Goal: Task Accomplishment & Management: Manage account settings

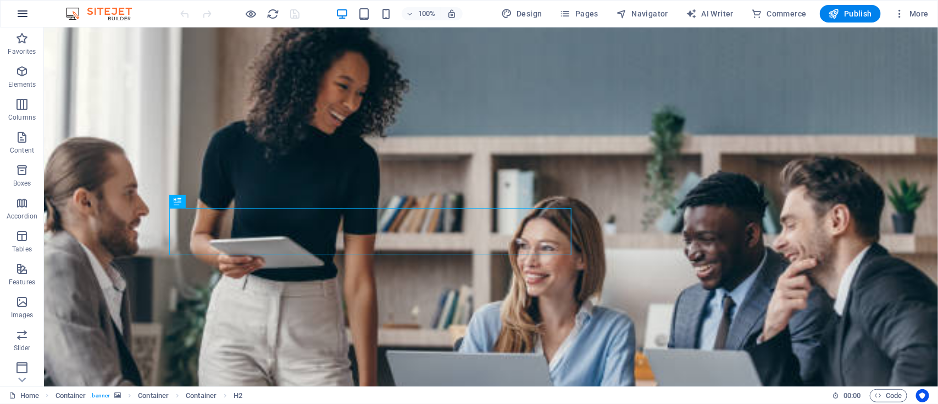
click at [23, 17] on icon "button" at bounding box center [22, 13] width 13 height 13
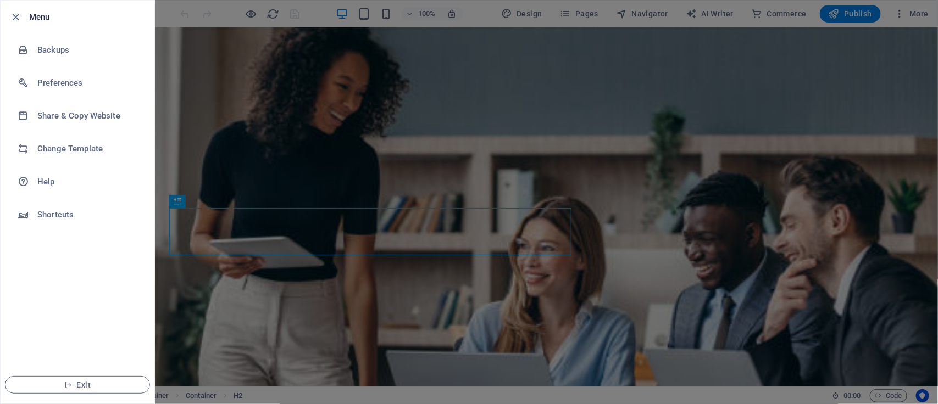
click at [492, 161] on div at bounding box center [469, 202] width 938 height 404
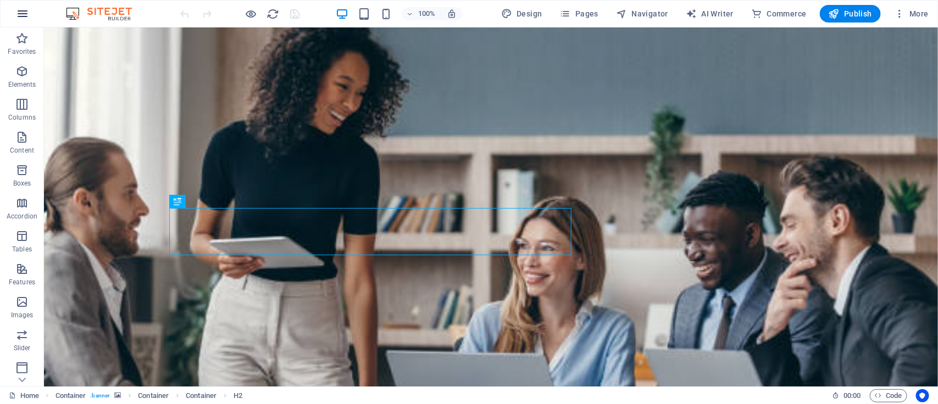
click at [23, 15] on icon "button" at bounding box center [22, 13] width 13 height 13
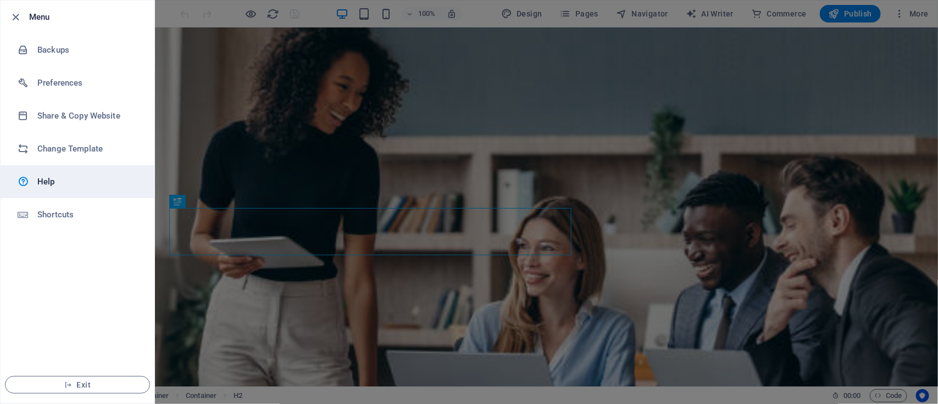
click at [46, 187] on h6 "Help" at bounding box center [88, 181] width 102 height 13
click at [375, 169] on div at bounding box center [469, 202] width 938 height 404
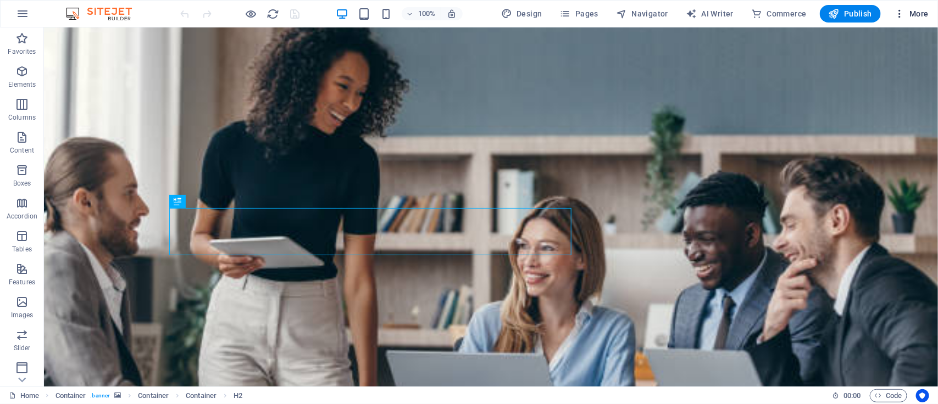
click at [911, 12] on span "More" at bounding box center [911, 13] width 35 height 11
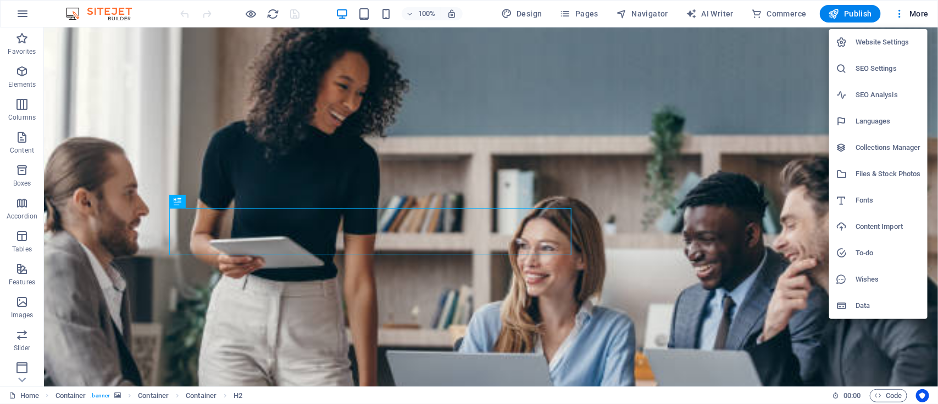
click at [862, 234] on li "Content Import" at bounding box center [878, 227] width 98 height 26
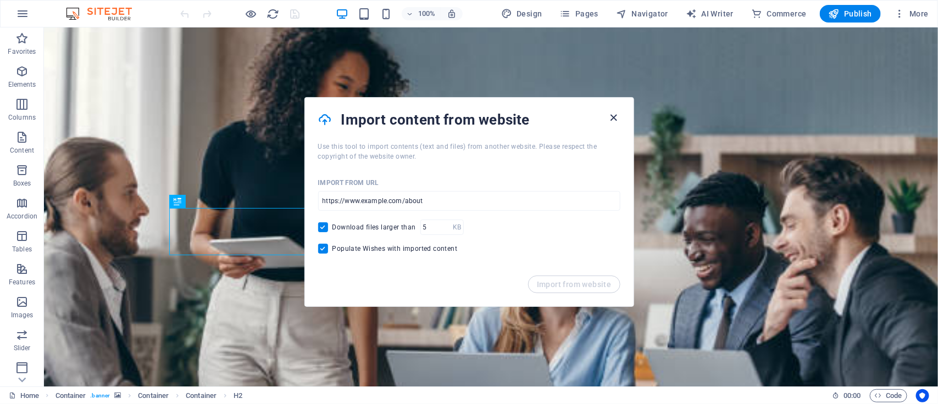
click at [614, 117] on icon "button" at bounding box center [613, 118] width 13 height 13
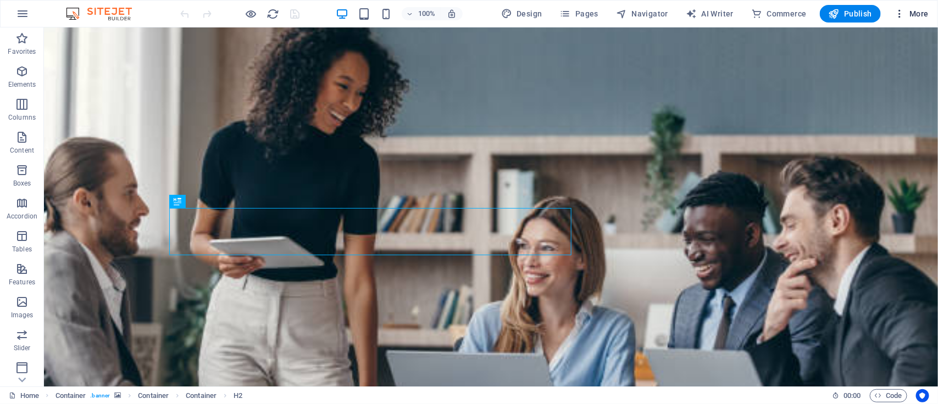
click at [918, 17] on span "More" at bounding box center [911, 13] width 35 height 11
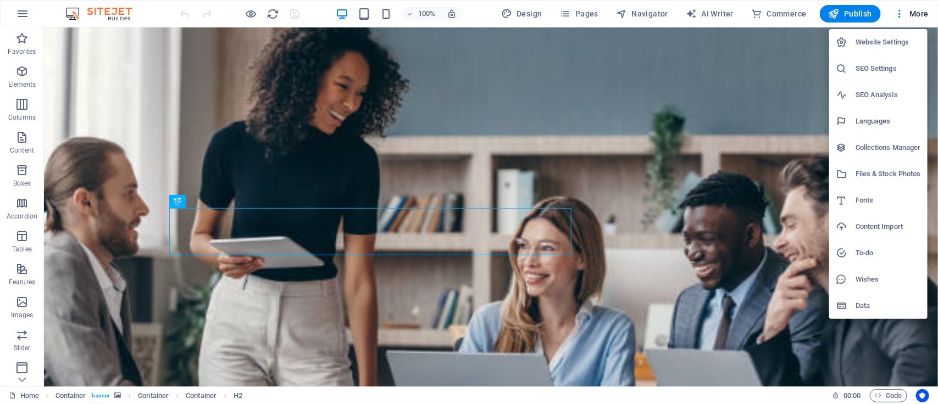
click at [856, 254] on h6 "To-do" at bounding box center [888, 253] width 65 height 13
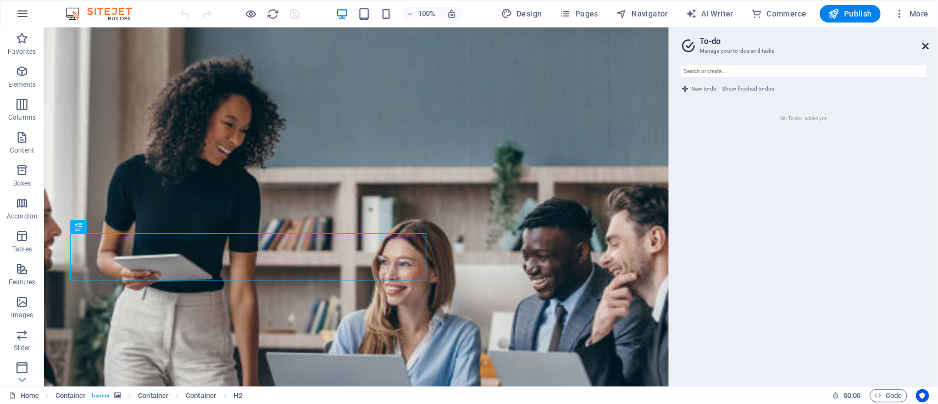
click at [927, 44] on icon at bounding box center [926, 46] width 7 height 9
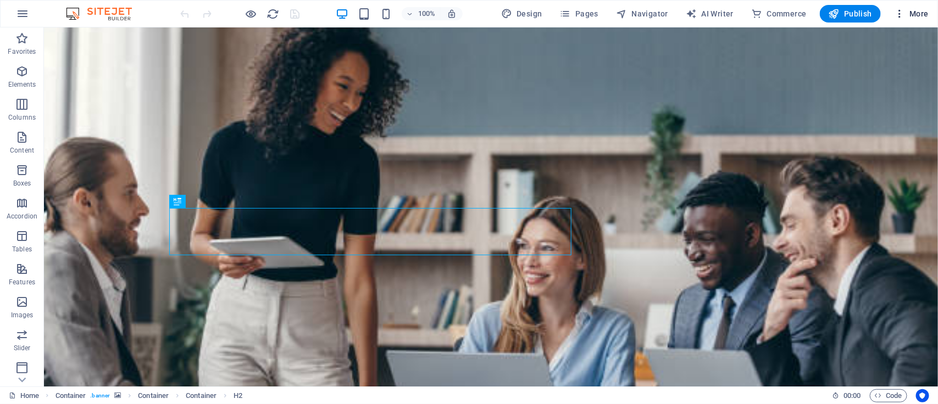
click at [916, 14] on span "More" at bounding box center [911, 13] width 35 height 11
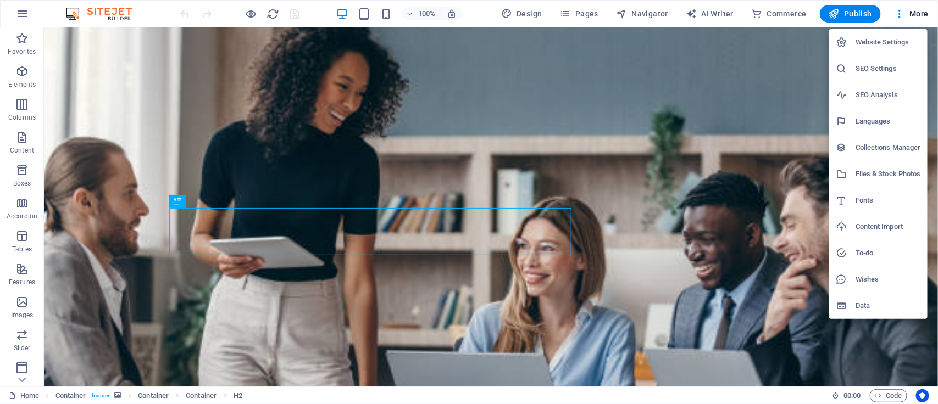
click at [861, 40] on h6 "Website Settings" at bounding box center [888, 42] width 65 height 13
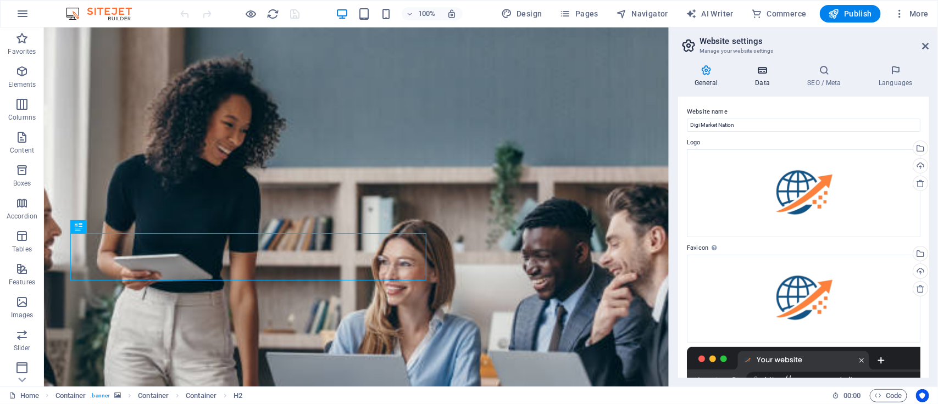
click at [762, 75] on icon at bounding box center [763, 70] width 48 height 11
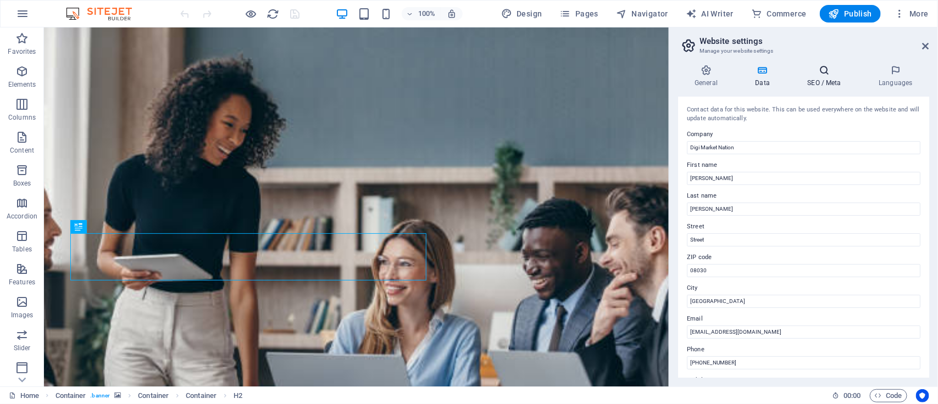
click at [818, 77] on h4 "SEO / Meta" at bounding box center [826, 76] width 71 height 23
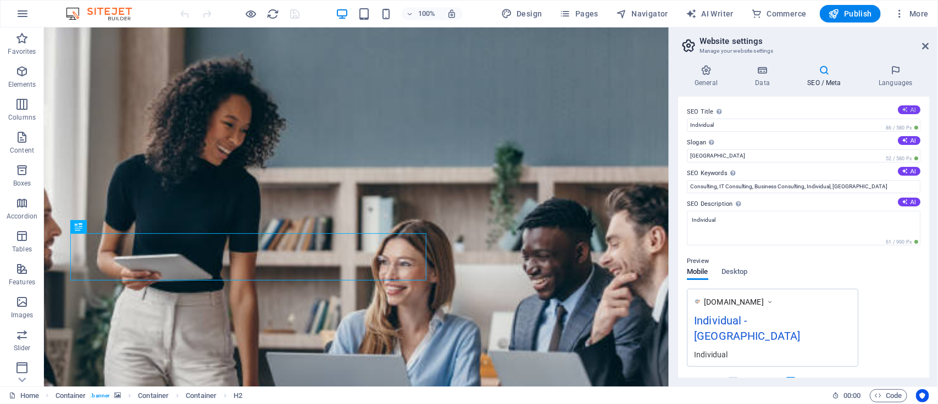
click at [902, 112] on icon at bounding box center [905, 110] width 6 height 6
type input "Boost Your Brand with Digi Market"
click at [907, 139] on button "AI" at bounding box center [909, 140] width 23 height 9
type input "Transforming Visions Into Digital Success"
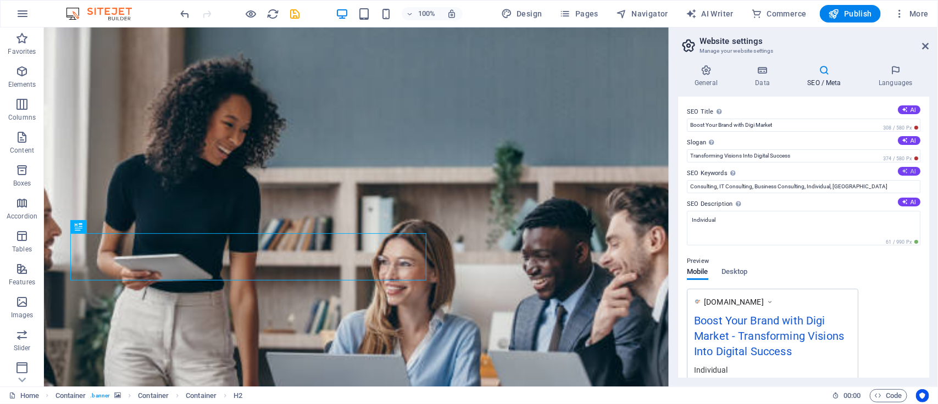
click at [910, 171] on button "AI" at bounding box center [909, 171] width 23 height 9
type input "Shopify store design, SEO strategies, digital marketing campaigns, e-commerce o…"
click at [894, 184] on input "Shopify store design, SEO strategies, digital marketing campaigns, e-commerce o…" at bounding box center [804, 186] width 234 height 13
click at [907, 201] on button "AI" at bounding box center [909, 202] width 23 height 9
type textarea "Transform your online business with stunning Shopify designs, strategic SEO, an…"
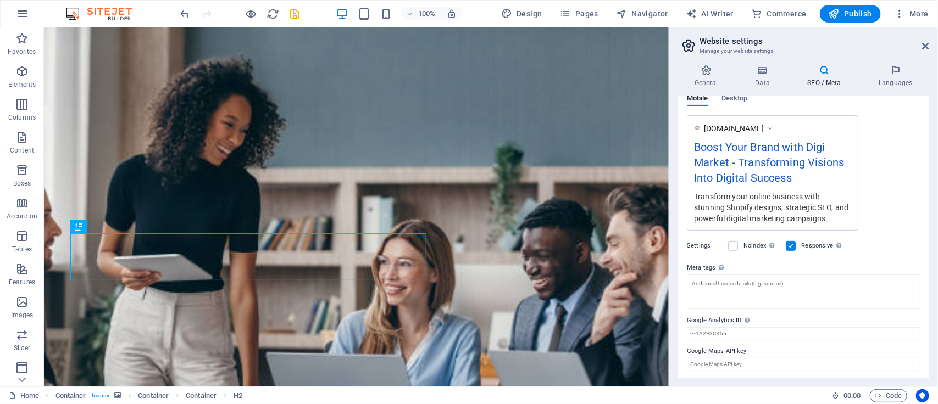
scroll to position [176, 0]
click at [734, 246] on label at bounding box center [733, 244] width 10 height 10
click at [0, 0] on input "Noindex Instruct search engines to exclude this website from search results." at bounding box center [0, 0] width 0 height 0
click at [737, 246] on label at bounding box center [733, 244] width 10 height 10
click at [0, 0] on input "Noindex Instruct search engines to exclude this website from search results." at bounding box center [0, 0] width 0 height 0
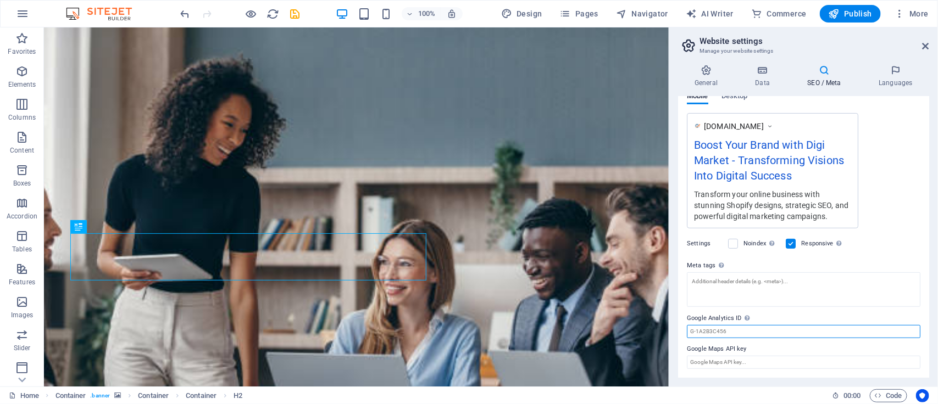
click at [745, 333] on input "Google Analytics ID Please only add the Google Analytics ID. We automatically i…" at bounding box center [804, 331] width 234 height 13
click at [294, 14] on icon "save" at bounding box center [295, 14] width 13 height 13
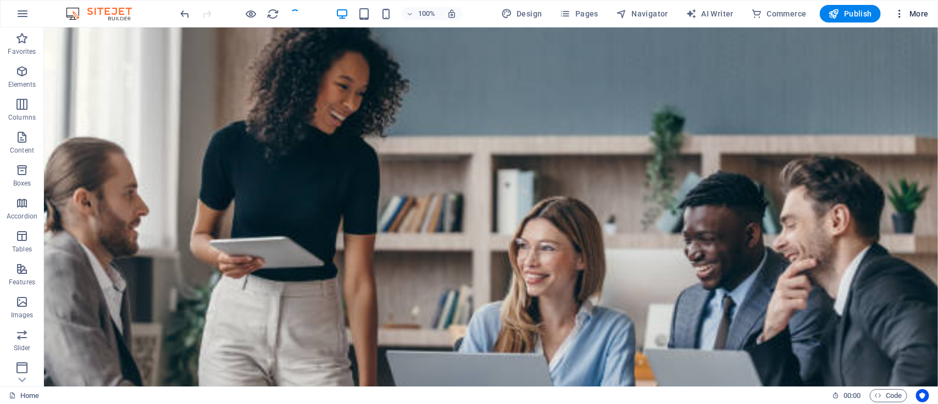
click at [919, 13] on span "More" at bounding box center [911, 13] width 35 height 11
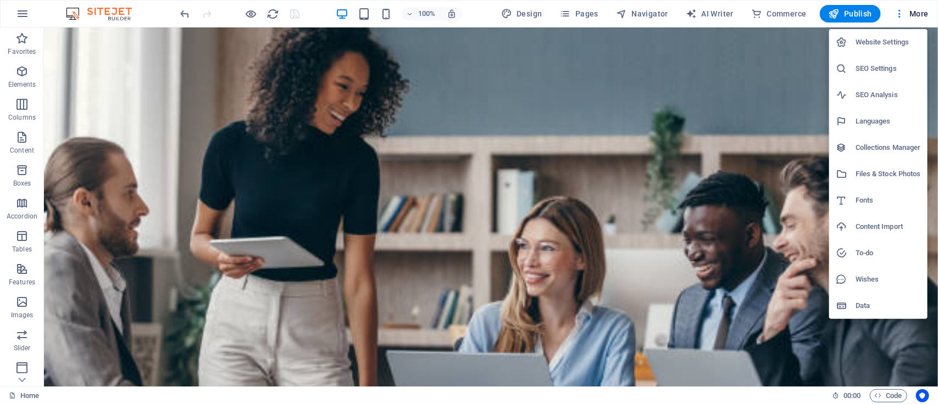
click at [880, 42] on h6 "Website Settings" at bounding box center [888, 42] width 65 height 13
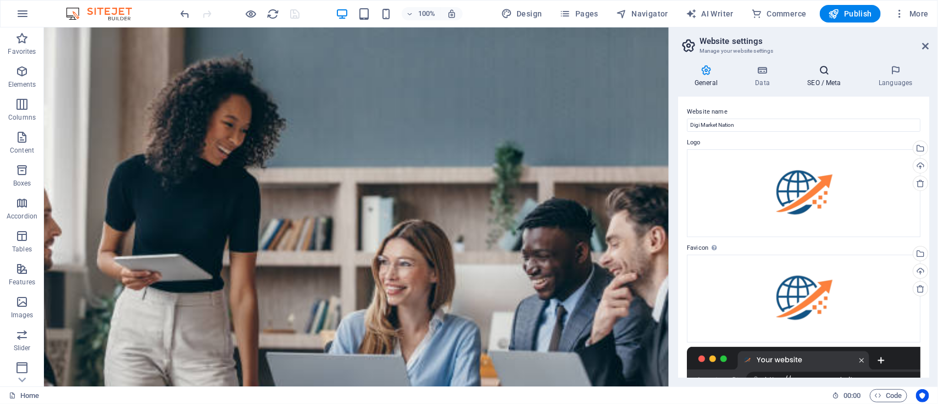
click at [826, 77] on h4 "SEO / Meta" at bounding box center [826, 76] width 71 height 23
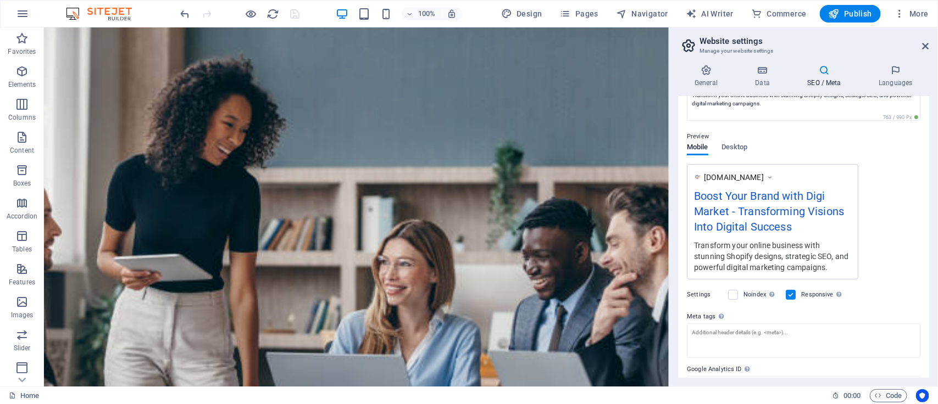
scroll to position [132, 0]
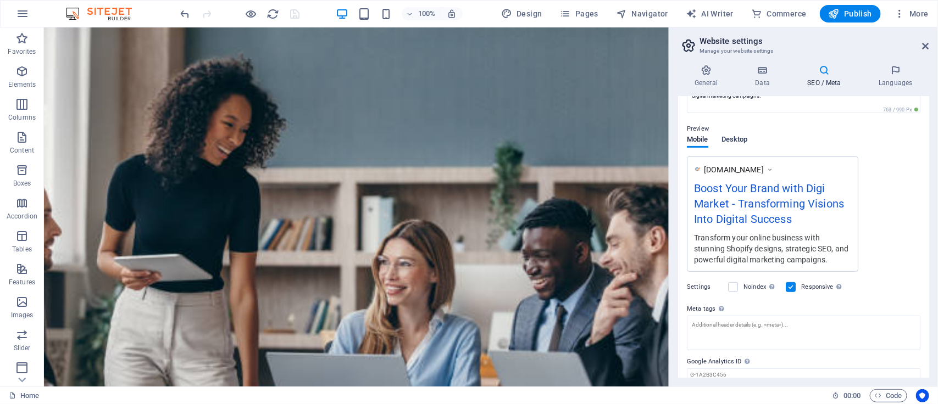
click at [731, 137] on span "Desktop" at bounding box center [735, 140] width 26 height 15
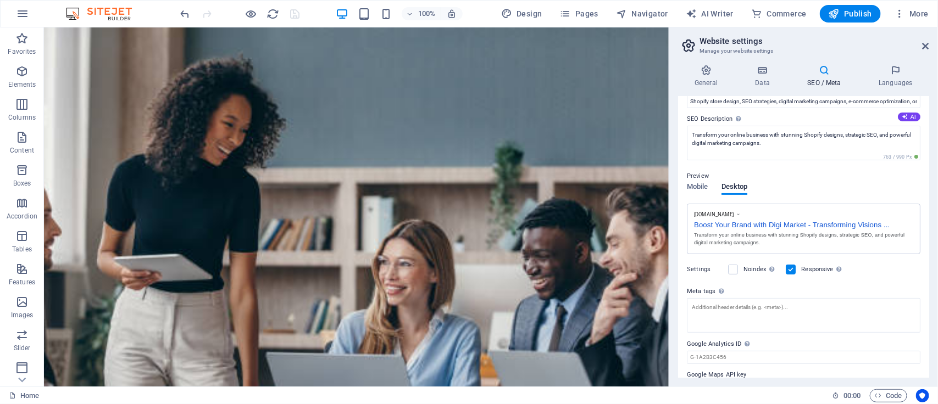
scroll to position [111, 0]
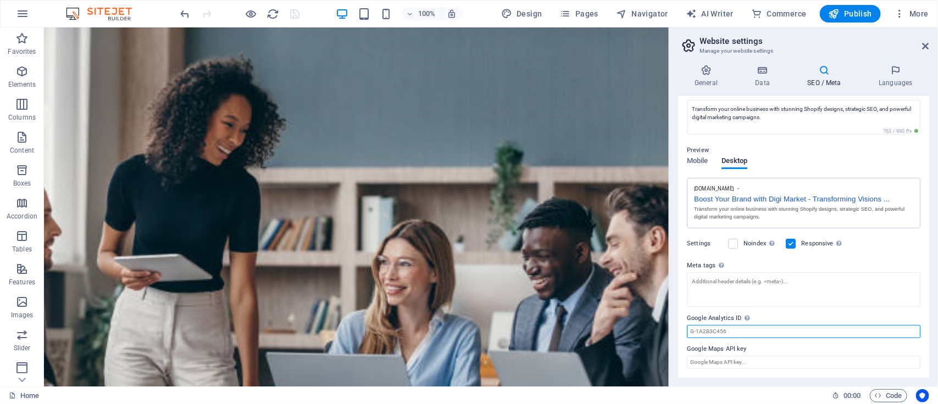
click at [727, 332] on input "Google Analytics ID Please only add the Google Analytics ID. We automatically i…" at bounding box center [804, 331] width 234 height 13
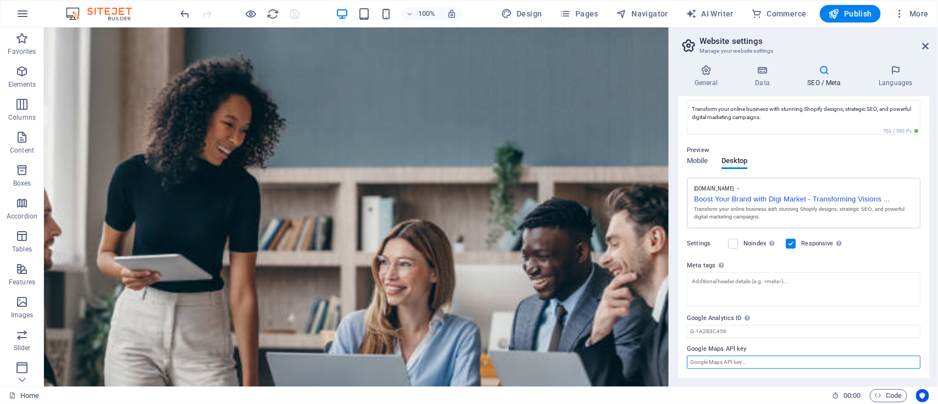
click at [718, 364] on input "Google Maps API key" at bounding box center [804, 362] width 234 height 13
click at [856, 263] on label "Meta tags Enter HTML code here that will be placed inside the tags of your webs…" at bounding box center [804, 265] width 234 height 13
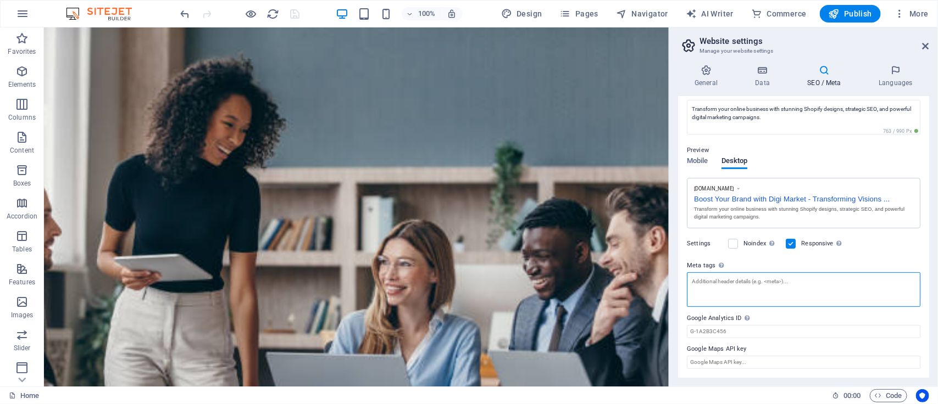
click at [856, 273] on textarea "Meta tags Enter HTML code here that will be placed inside the tags of your webs…" at bounding box center [804, 290] width 234 height 35
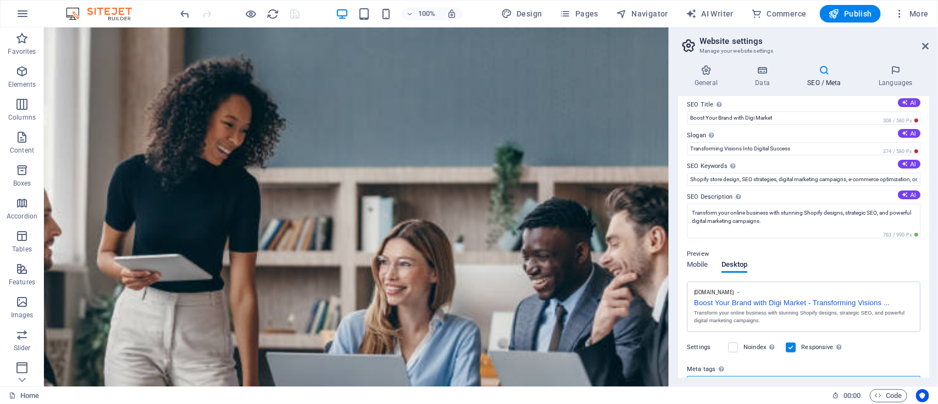
scroll to position [6, 0]
click at [847, 258] on div "Preview" at bounding box center [804, 255] width 234 height 13
click at [697, 265] on span "Mobile" at bounding box center [697, 266] width 21 height 15
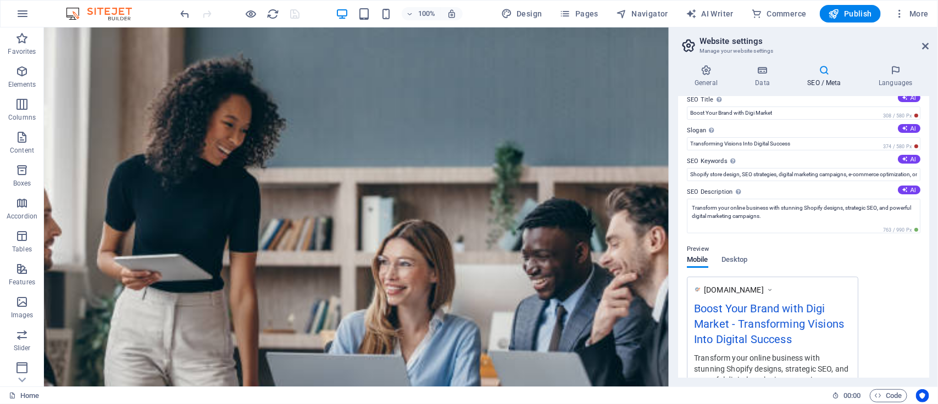
scroll to position [0, 0]
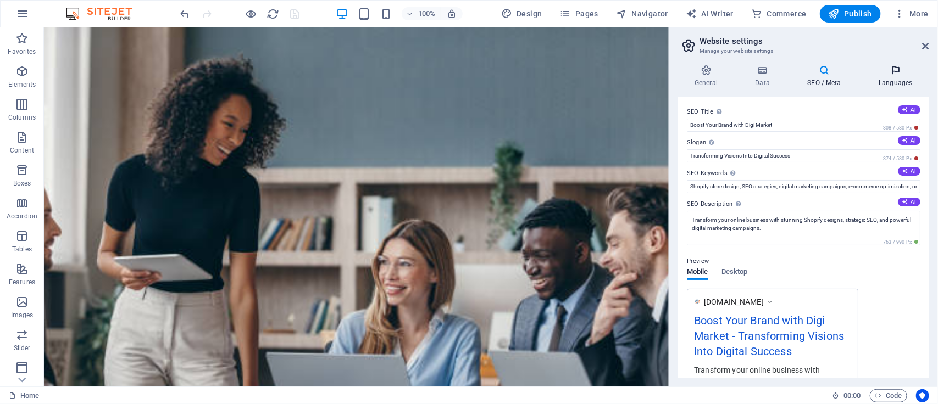
click at [891, 82] on h4 "Languages" at bounding box center [895, 76] width 67 height 23
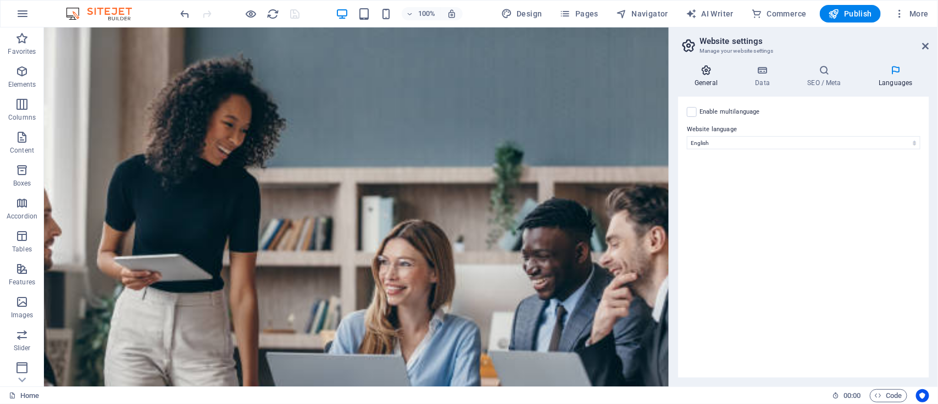
click at [711, 80] on h4 "General" at bounding box center [708, 76] width 60 height 23
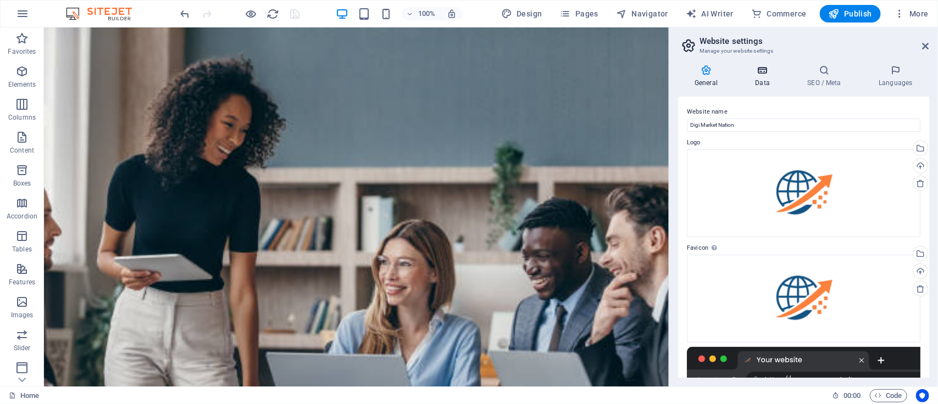
click at [759, 84] on h4 "Data" at bounding box center [765, 76] width 52 height 23
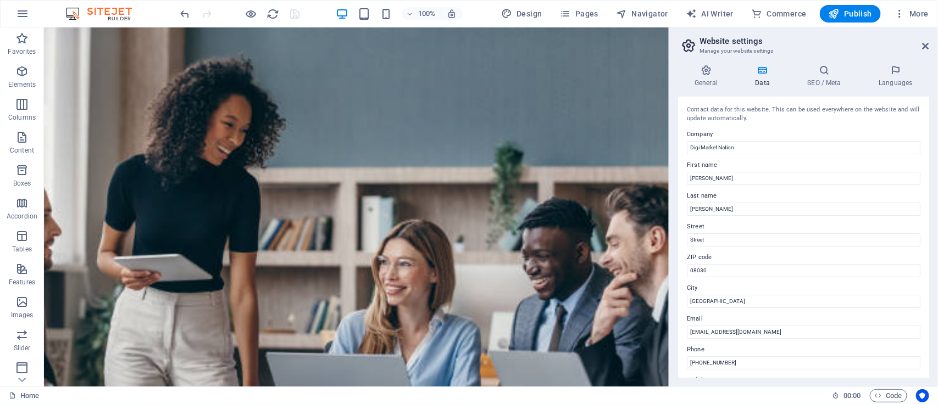
click at [792, 126] on div "Contact data for this website. This can be used everywhere on the website and w…" at bounding box center [803, 237] width 251 height 281
click at [828, 75] on icon at bounding box center [824, 70] width 67 height 11
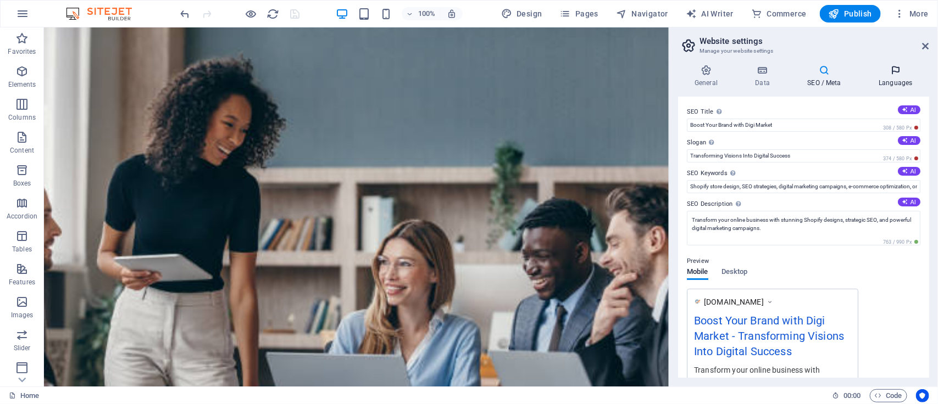
click at [897, 84] on h4 "Languages" at bounding box center [895, 76] width 67 height 23
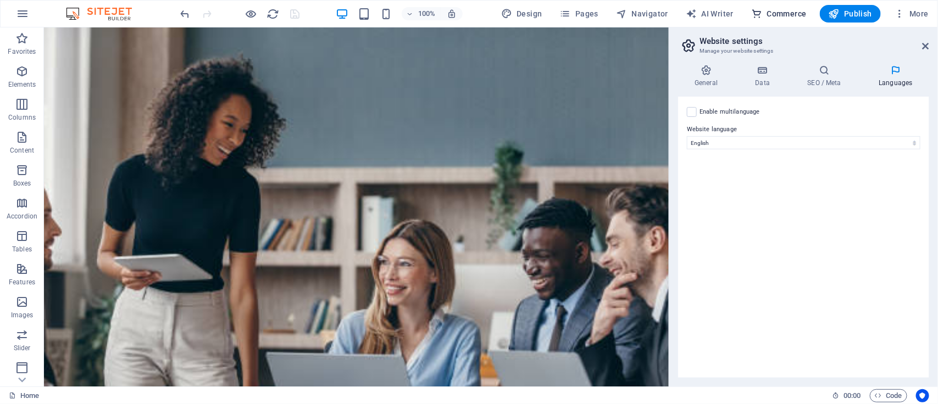
click at [783, 18] on span "Commerce" at bounding box center [779, 13] width 56 height 11
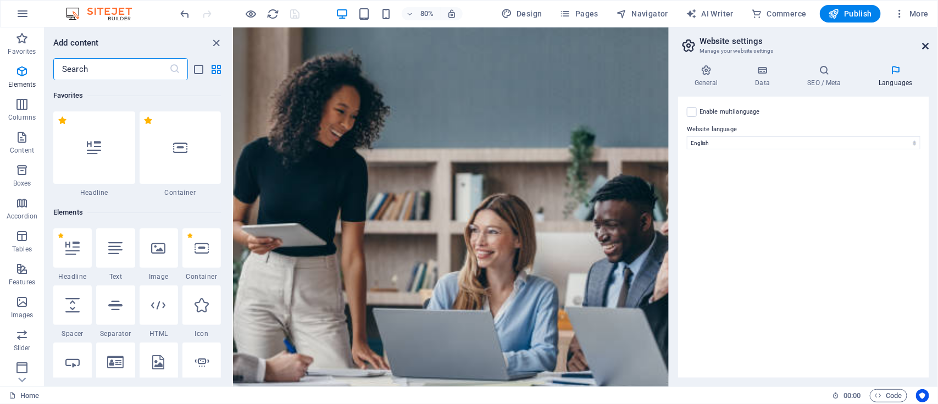
scroll to position [10588, 0]
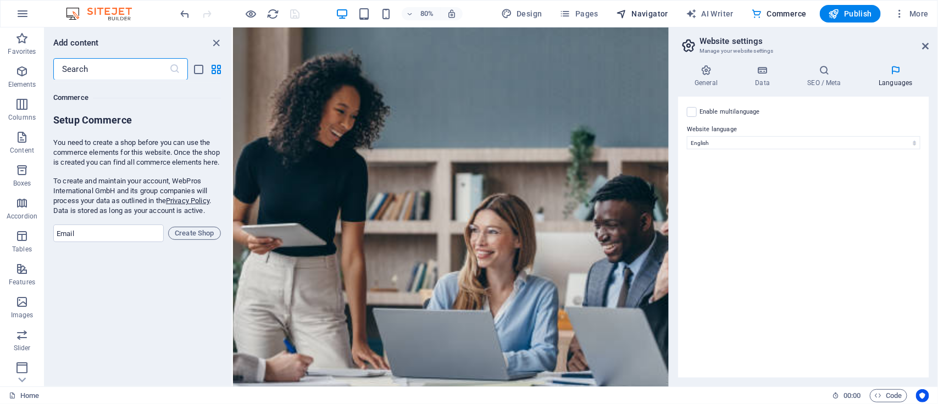
click at [641, 9] on span "Navigator" at bounding box center [642, 13] width 52 height 11
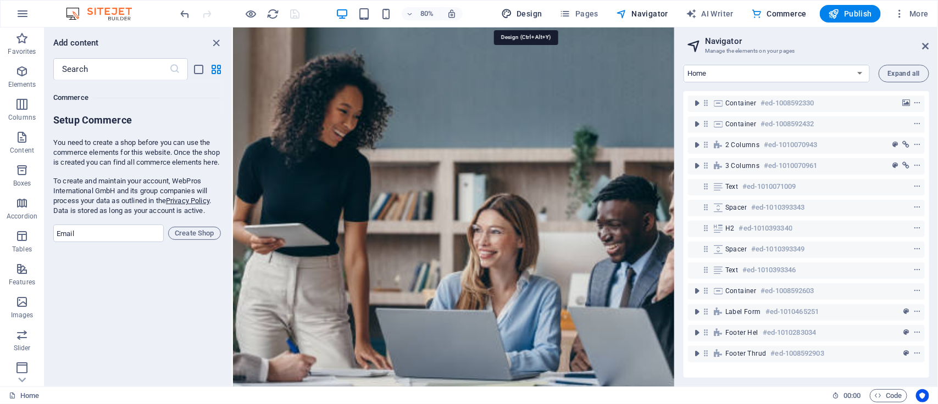
click at [528, 13] on span "Design" at bounding box center [521, 13] width 41 height 11
select select "px"
select select "400"
select select "px"
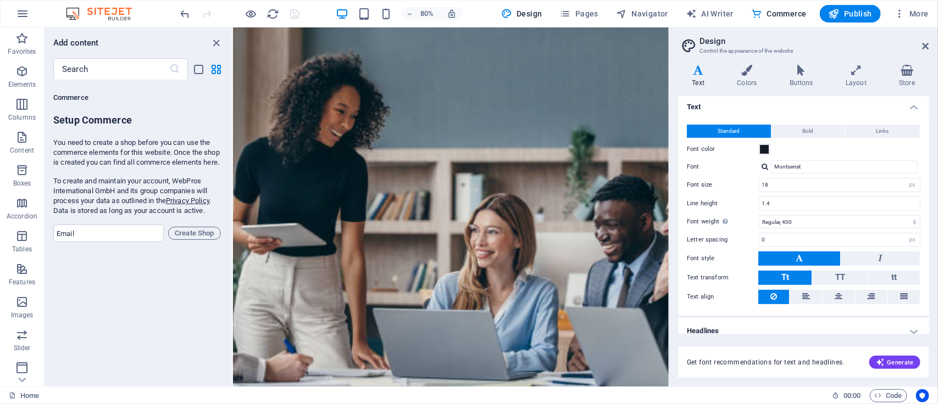
scroll to position [0, 0]
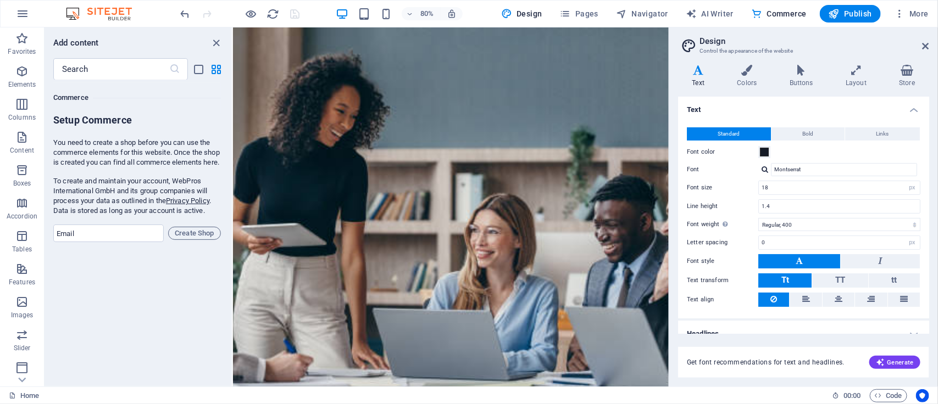
click at [745, 110] on h4 "Text" at bounding box center [803, 107] width 251 height 20
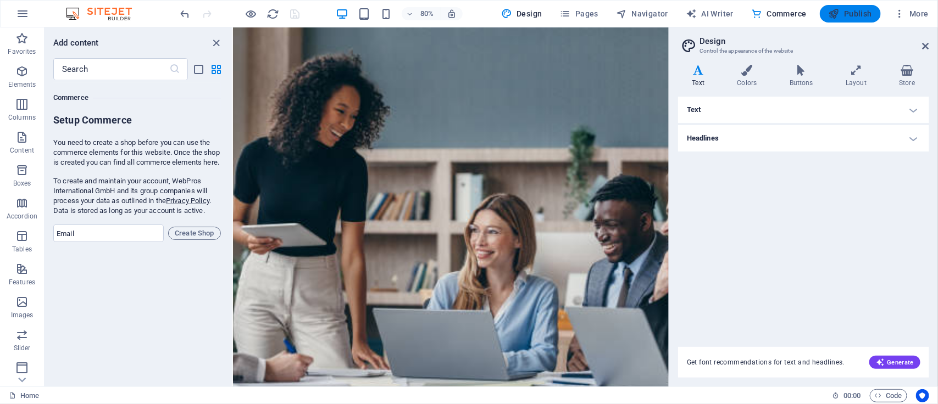
click at [835, 17] on icon "button" at bounding box center [834, 13] width 11 height 11
